Goal: Obtain resource: Obtain resource

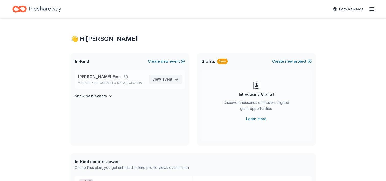
click at [161, 79] on span "View event" at bounding box center [162, 79] width 20 height 6
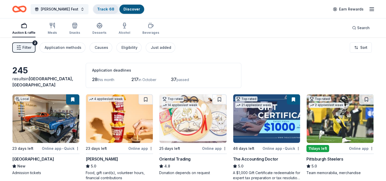
click at [100, 8] on link "Track · 68" at bounding box center [105, 9] width 17 height 4
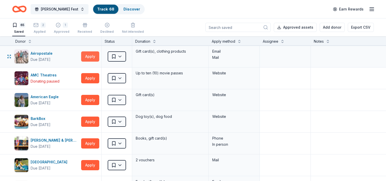
click at [86, 56] on button "Apply" at bounding box center [90, 56] width 18 height 10
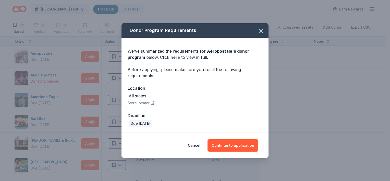
click at [174, 58] on link "here" at bounding box center [175, 57] width 9 height 6
click at [175, 56] on link "here" at bounding box center [175, 57] width 9 height 6
click at [240, 143] on button "Continue to application" at bounding box center [233, 145] width 51 height 12
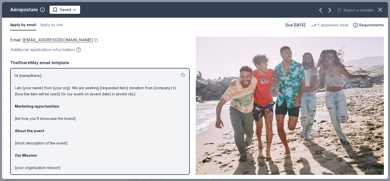
click at [66, 41] on link "[EMAIL_ADDRESS][DOMAIN_NAME]" at bounding box center [57, 40] width 70 height 7
click at [214, 149] on img at bounding box center [290, 106] width 188 height 138
drag, startPoint x: 214, startPoint y: 149, endPoint x: 53, endPoint y: 40, distance: 195.0
click at [53, 40] on div "Email : [EMAIL_ADDRESS][DOMAIN_NAME] Additional application information Email :…" at bounding box center [195, 105] width 386 height 146
click at [53, 40] on link "[EMAIL_ADDRESS][DOMAIN_NAME]" at bounding box center [57, 40] width 70 height 7
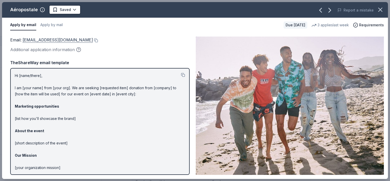
click at [84, 41] on link "[EMAIL_ADDRESS][DOMAIN_NAME]" at bounding box center [57, 40] width 70 height 7
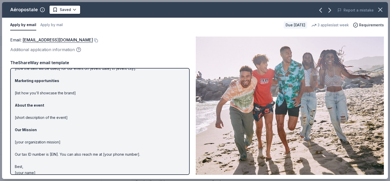
scroll to position [31, 0]
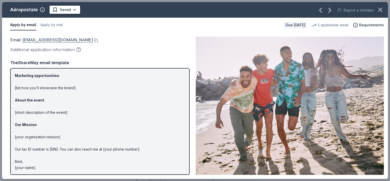
drag, startPoint x: 111, startPoint y: 99, endPoint x: 50, endPoint y: 41, distance: 83.8
click at [50, 41] on div "Email : [EMAIL_ADDRESS][DOMAIN_NAME] Additional application information TheShar…" at bounding box center [99, 106] width 179 height 138
click at [50, 41] on link "[EMAIL_ADDRESS][DOMAIN_NAME]" at bounding box center [57, 40] width 70 height 7
